Goal: Information Seeking & Learning: Learn about a topic

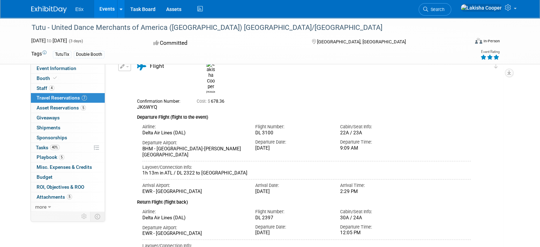
click at [101, 10] on link "Events" at bounding box center [107, 9] width 26 height 18
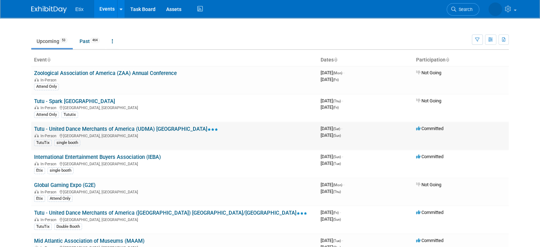
click at [120, 129] on link "Tutu - United Dance Merchants of America (UDMA) [GEOGRAPHIC_DATA]" at bounding box center [126, 129] width 184 height 6
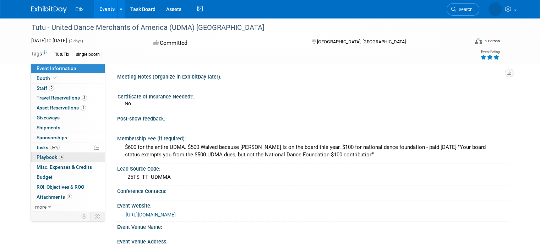
click at [42, 156] on span "Playbook 4" at bounding box center [51, 157] width 28 height 6
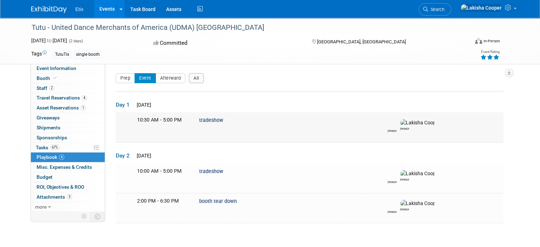
click at [154, 126] on div "10:30 AM - 5:00 PM tradeshow Brandi Lakisha" at bounding box center [318, 124] width 373 height 16
drag, startPoint x: 240, startPoint y: 121, endPoint x: 38, endPoint y: 125, distance: 202.0
click at [38, 125] on div "Event Information Event Info Booth Booth 2 Staff 2 Staff 4 Travel Reservations …" at bounding box center [270, 121] width 488 height 206
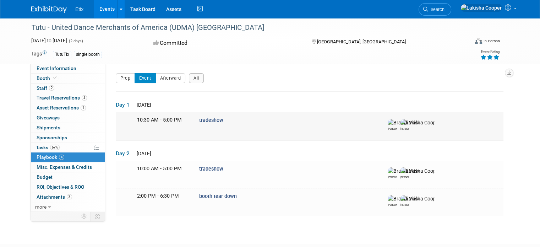
click at [284, 133] on td "10:30 AM - 5:00 PM tradeshow Brandi Lakisha" at bounding box center [310, 126] width 388 height 28
click at [431, 126] on div "Brandi Lakisha" at bounding box center [426, 123] width 93 height 14
drag, startPoint x: 269, startPoint y: 128, endPoint x: 181, endPoint y: 121, distance: 88.7
click at [126, 107] on tbody "Day 1 Sat. Oct 4, 2025 10:30 AM - 5:00 PM tradeshow Brandi Lakisha" at bounding box center [310, 153] width 388 height 124
click at [209, 122] on span "tradeshow" at bounding box center [211, 120] width 24 height 6
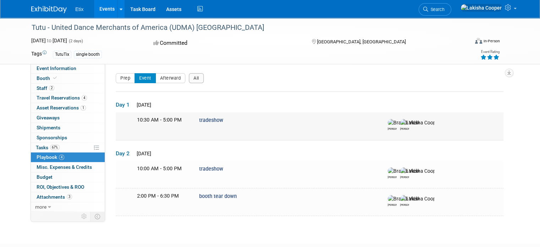
drag, startPoint x: 238, startPoint y: 122, endPoint x: 258, endPoint y: 130, distance: 20.7
click at [122, 122] on td "10:30 AM - 5:00 PM tradeshow Brandi Lakisha" at bounding box center [310, 126] width 388 height 28
click at [296, 129] on div "10:30 AM - 5:00 PM tradeshow Brandi Lakisha" at bounding box center [318, 123] width 373 height 14
drag, startPoint x: 411, startPoint y: 118, endPoint x: 402, endPoint y: 120, distance: 9.0
click at [405, 119] on div "Brandi Lakisha" at bounding box center [426, 123] width 93 height 14
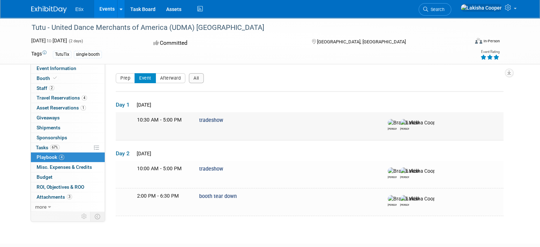
drag, startPoint x: 231, startPoint y: 123, endPoint x: 129, endPoint y: 124, distance: 101.9
click at [132, 123] on div "10:30 AM - 5:00 PM tradeshow Brandi Lakisha" at bounding box center [318, 123] width 373 height 14
click at [240, 125] on div "10:30 AM - 5:00 PM tradeshow Brandi Lakisha" at bounding box center [318, 123] width 373 height 14
click at [224, 126] on div "10:30 AM - 5:00 PM tradeshow Brandi Lakisha" at bounding box center [318, 123] width 373 height 14
drag, startPoint x: 224, startPoint y: 126, endPoint x: 132, endPoint y: 127, distance: 91.9
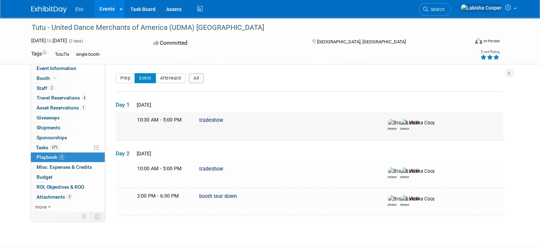
click at [132, 127] on div "10:30 AM - 5:00 PM tradeshow Brandi Lakisha" at bounding box center [318, 123] width 373 height 14
